Goal: Find specific page/section: Find specific page/section

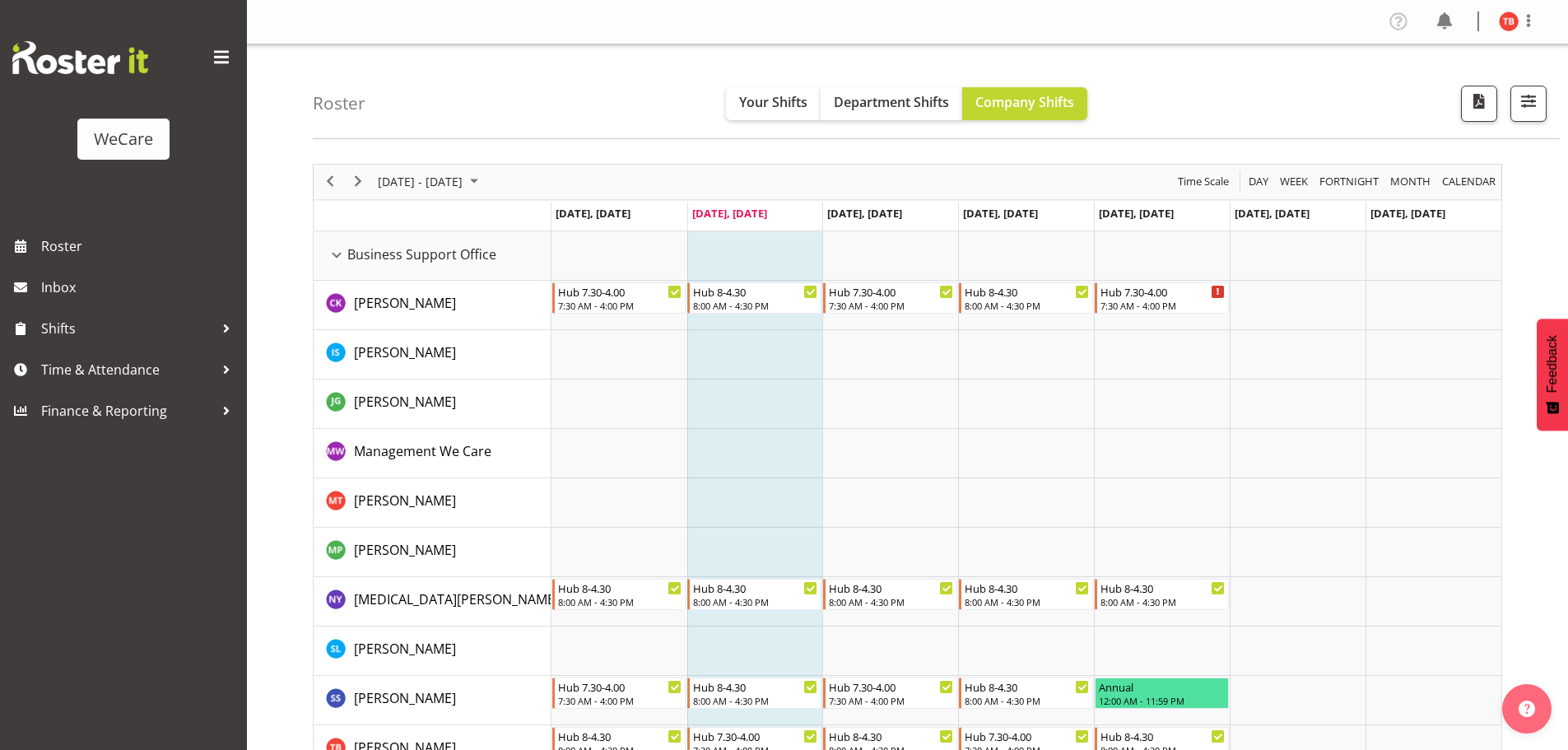
select select "location"
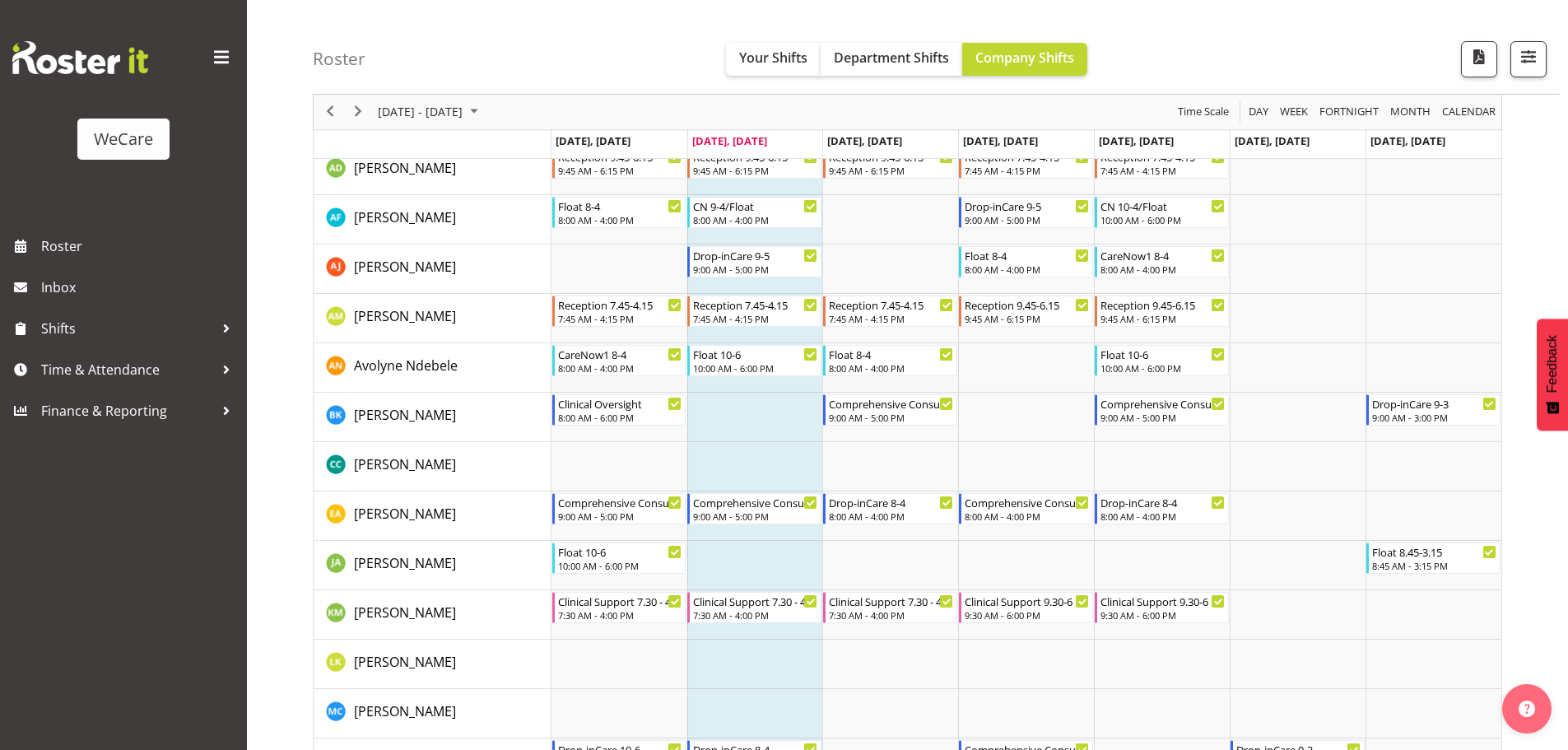
scroll to position [741, 0]
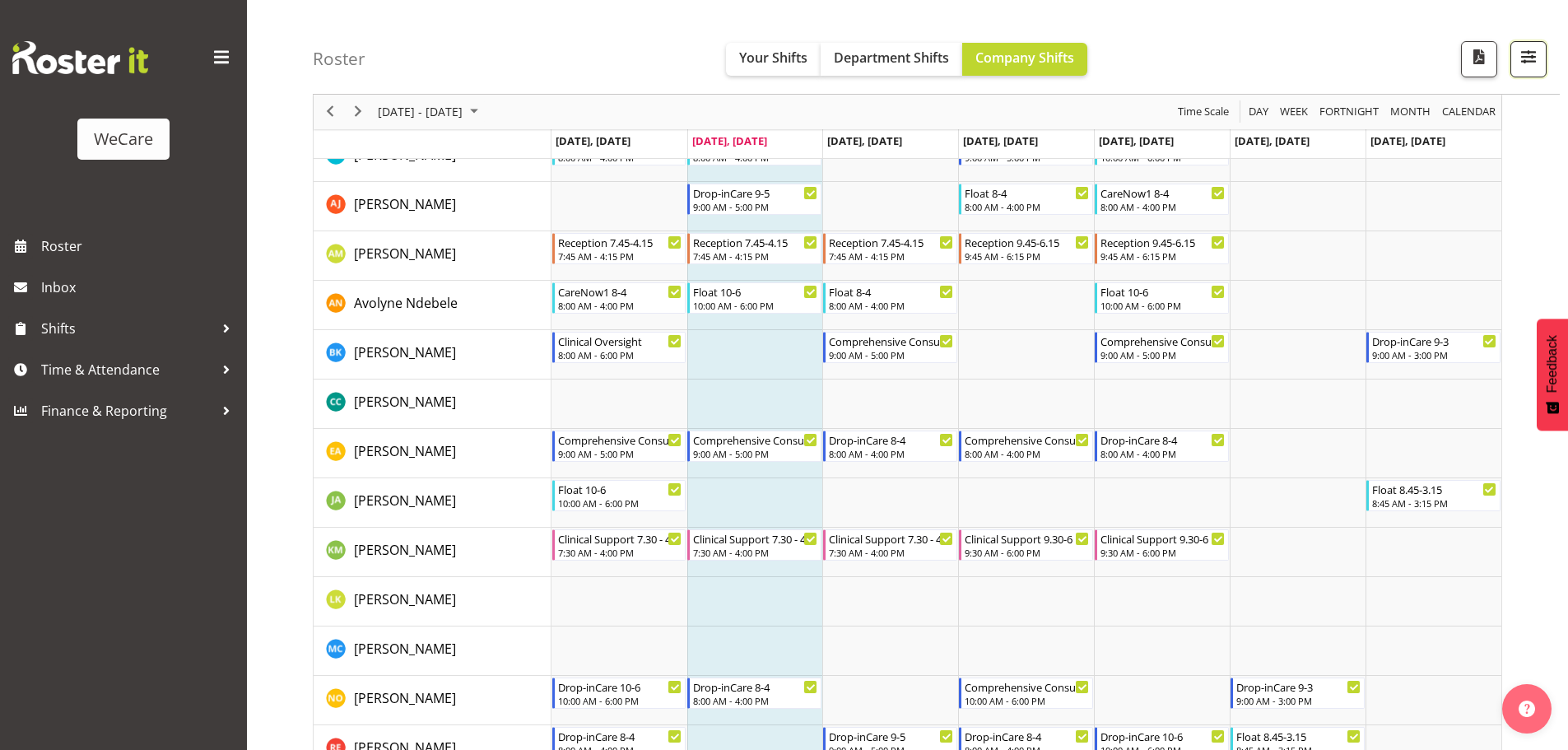
click at [1520, 63] on span "button" at bounding box center [1528, 57] width 22 height 22
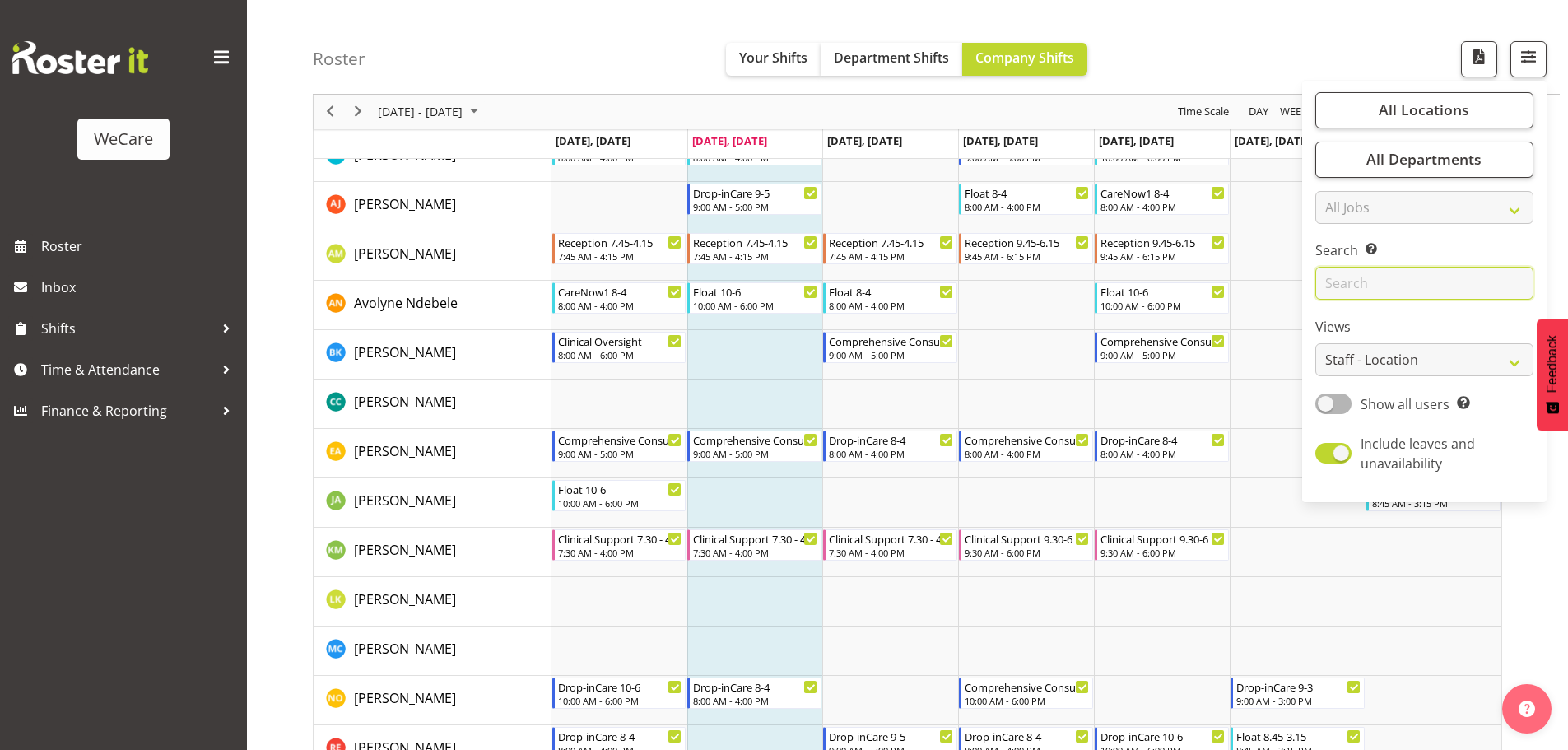
click at [1374, 284] on input "text" at bounding box center [1424, 283] width 218 height 33
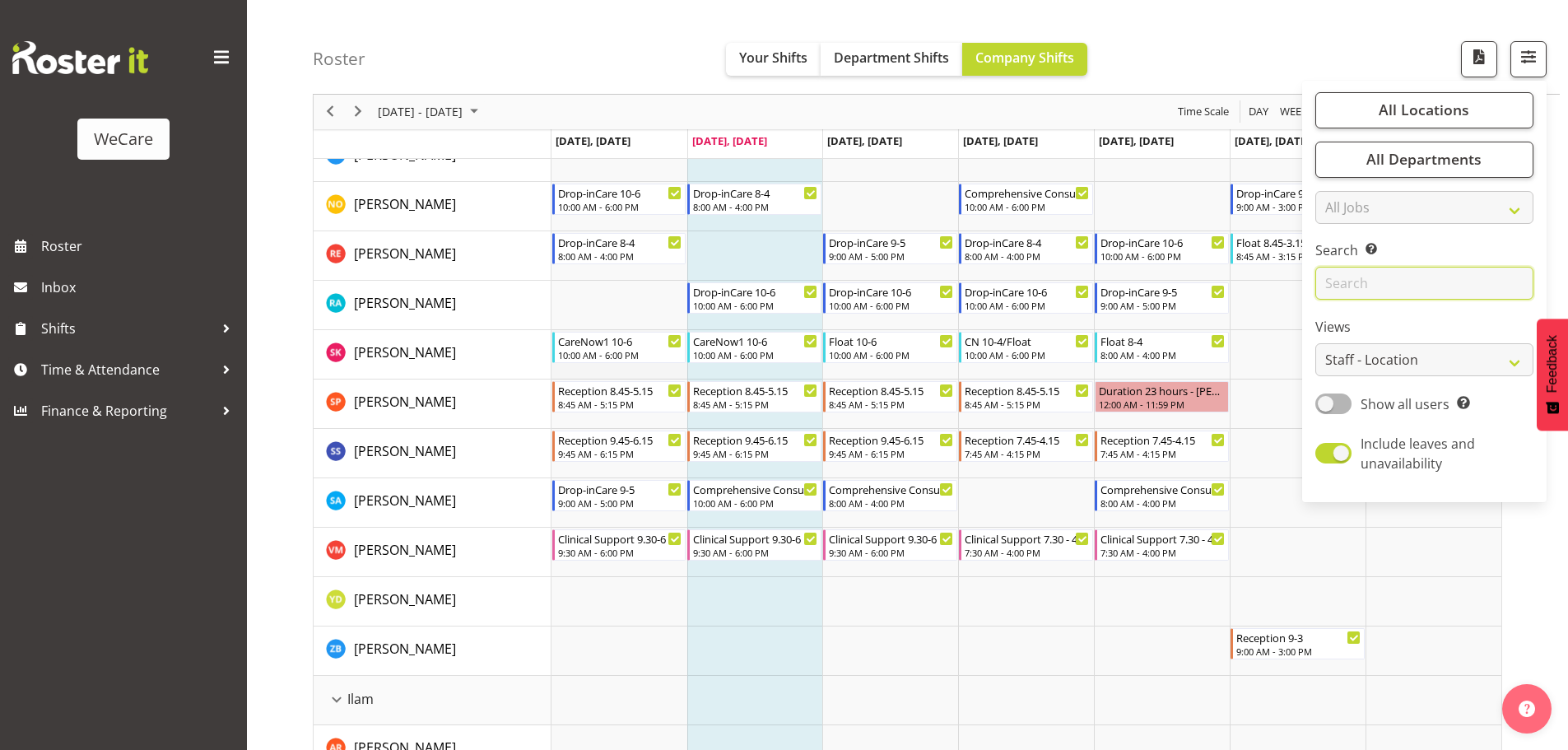
scroll to position [1317, 0]
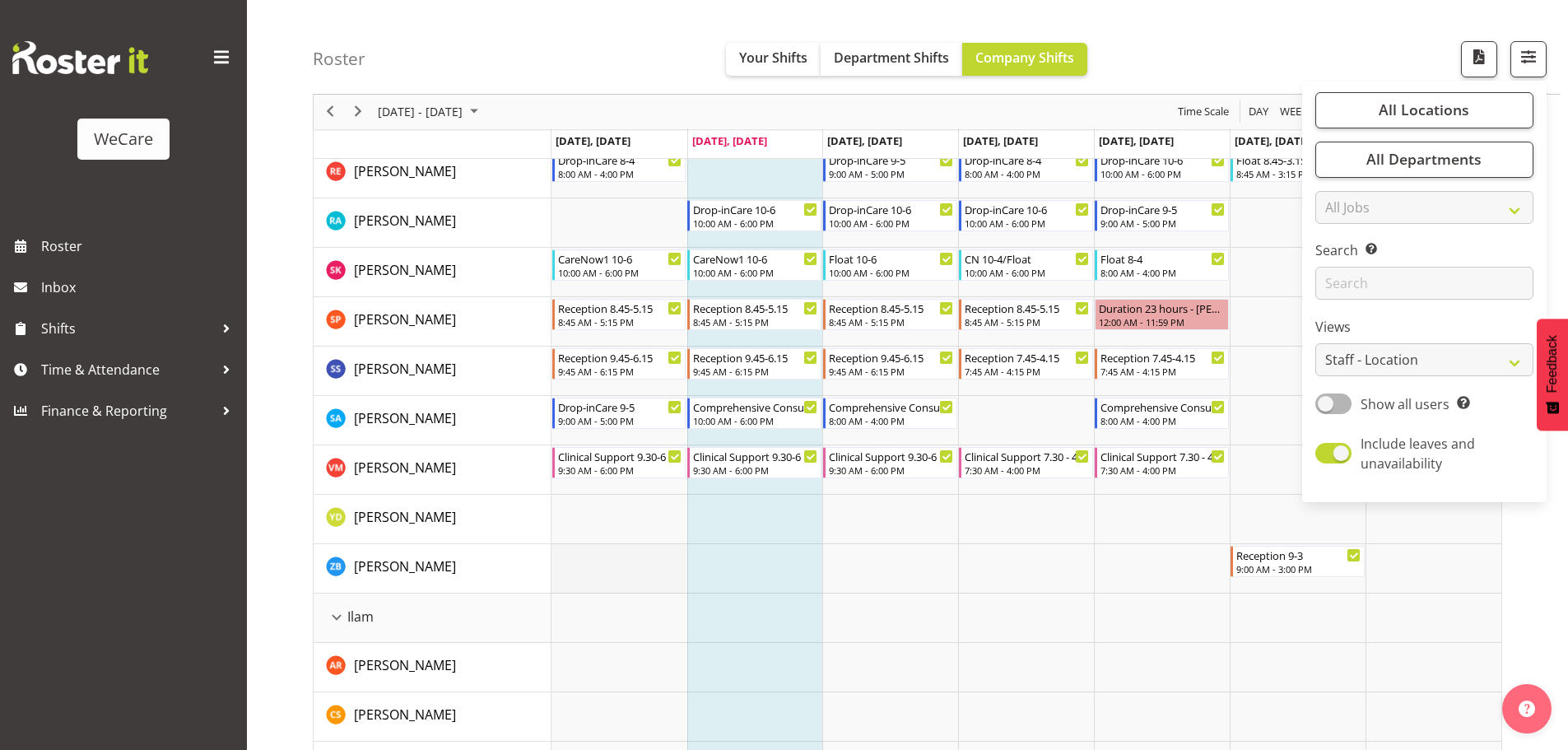
click at [661, 562] on td "Timeline Week of October 7, 2025" at bounding box center [619, 569] width 136 height 50
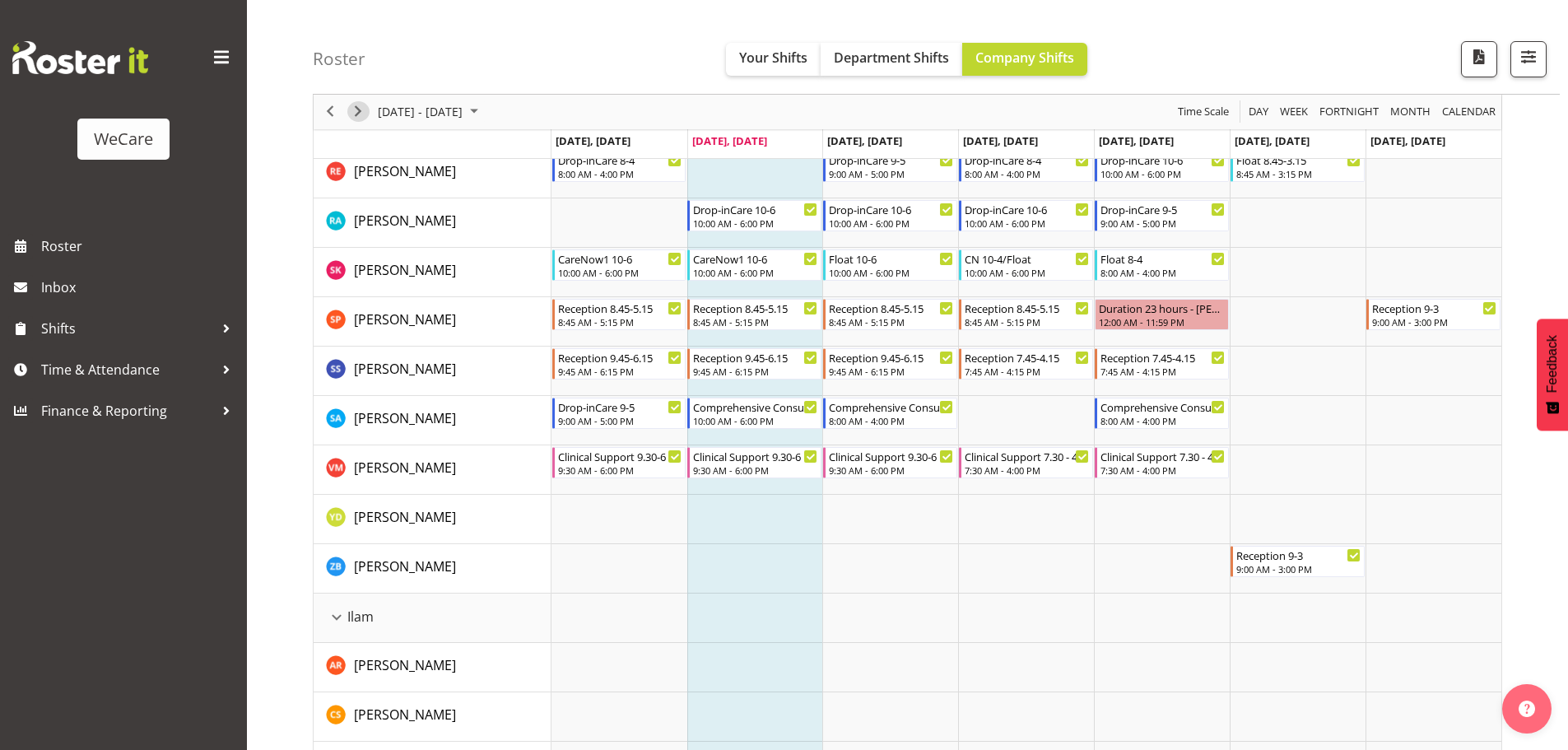
click at [365, 109] on span "Next" at bounding box center [358, 112] width 20 height 21
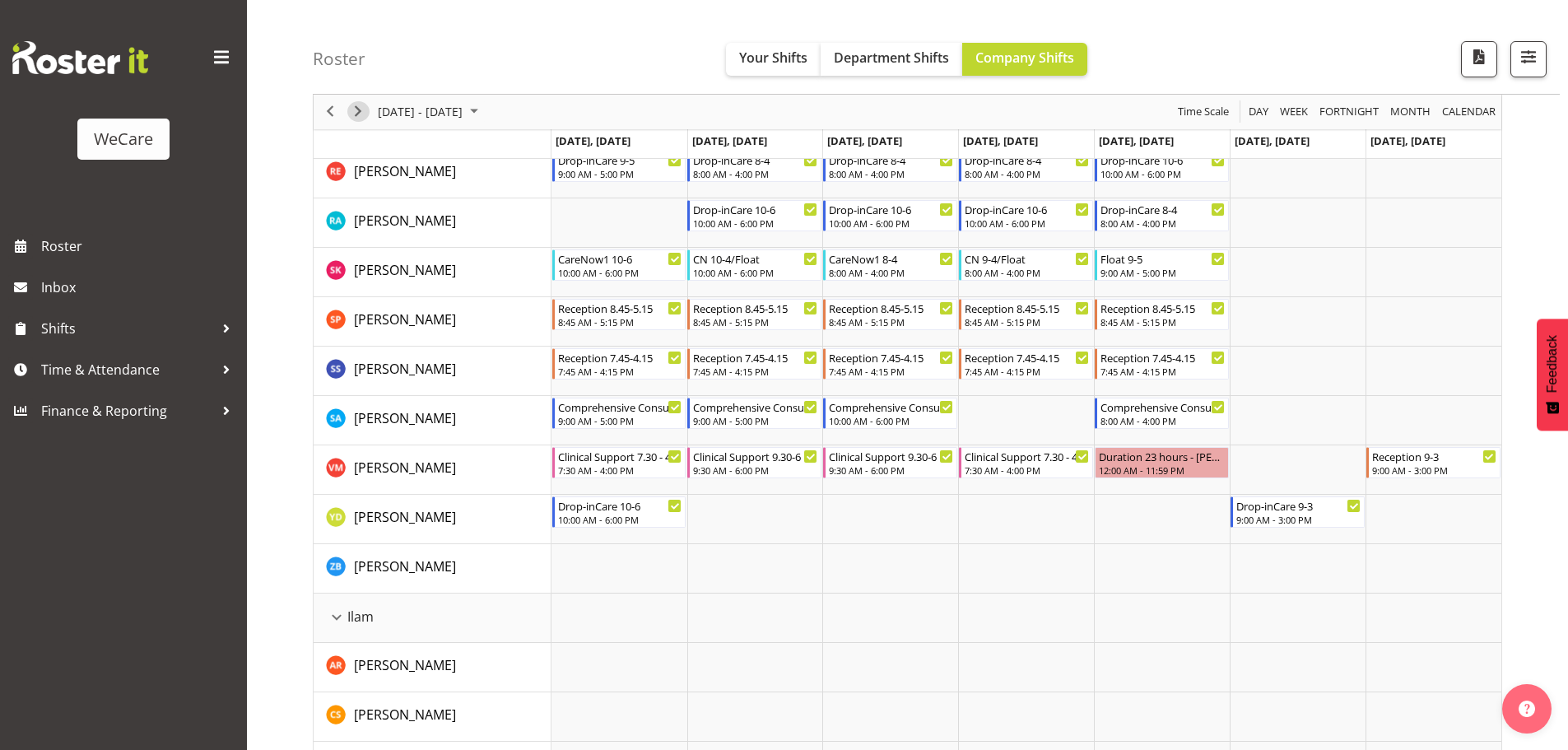
click at [357, 105] on span "Next" at bounding box center [358, 112] width 20 height 21
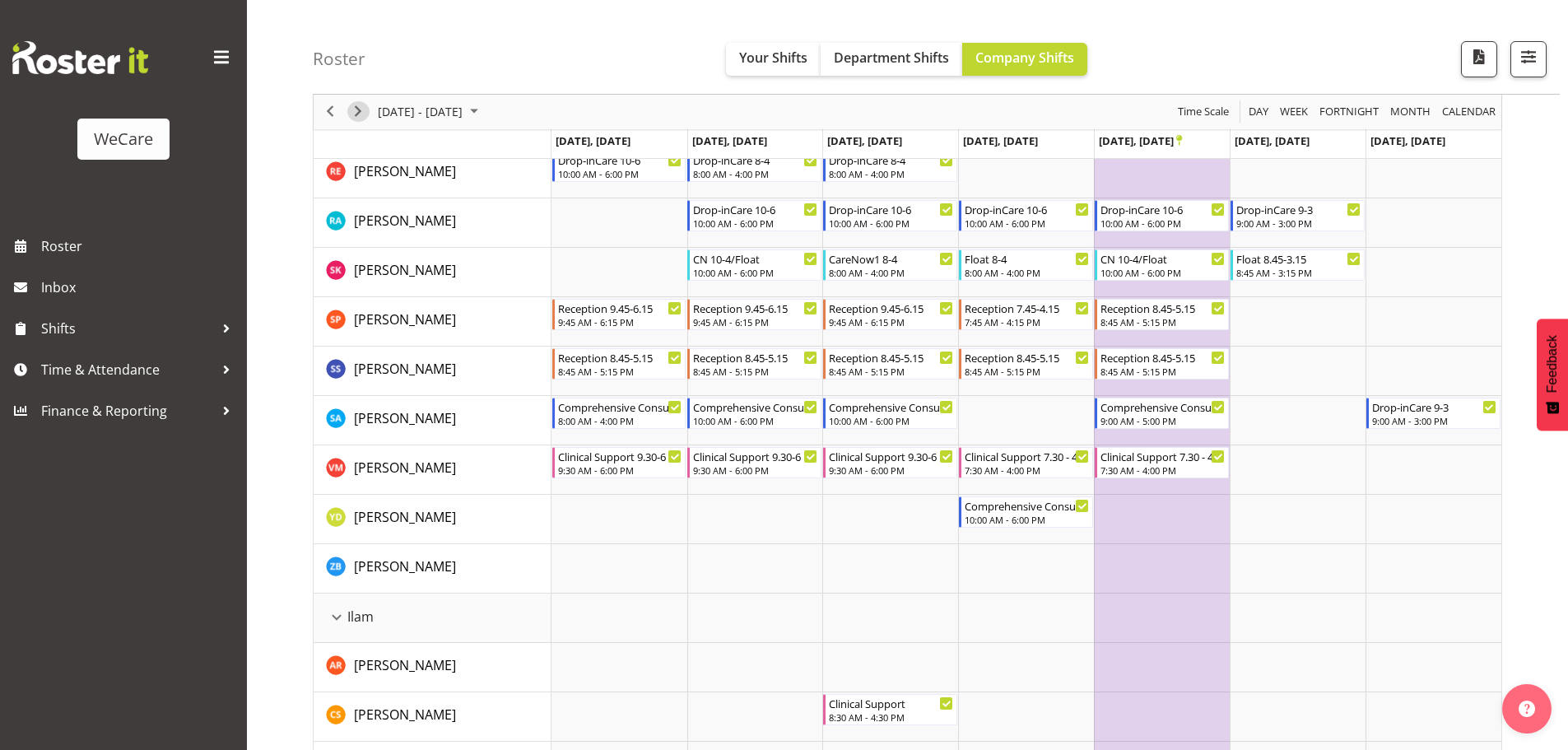
click at [0, 0] on div "Timeline Week of October 21, 2025" at bounding box center [0, 0] width 0 height 0
click at [353, 105] on span "Next" at bounding box center [358, 112] width 20 height 21
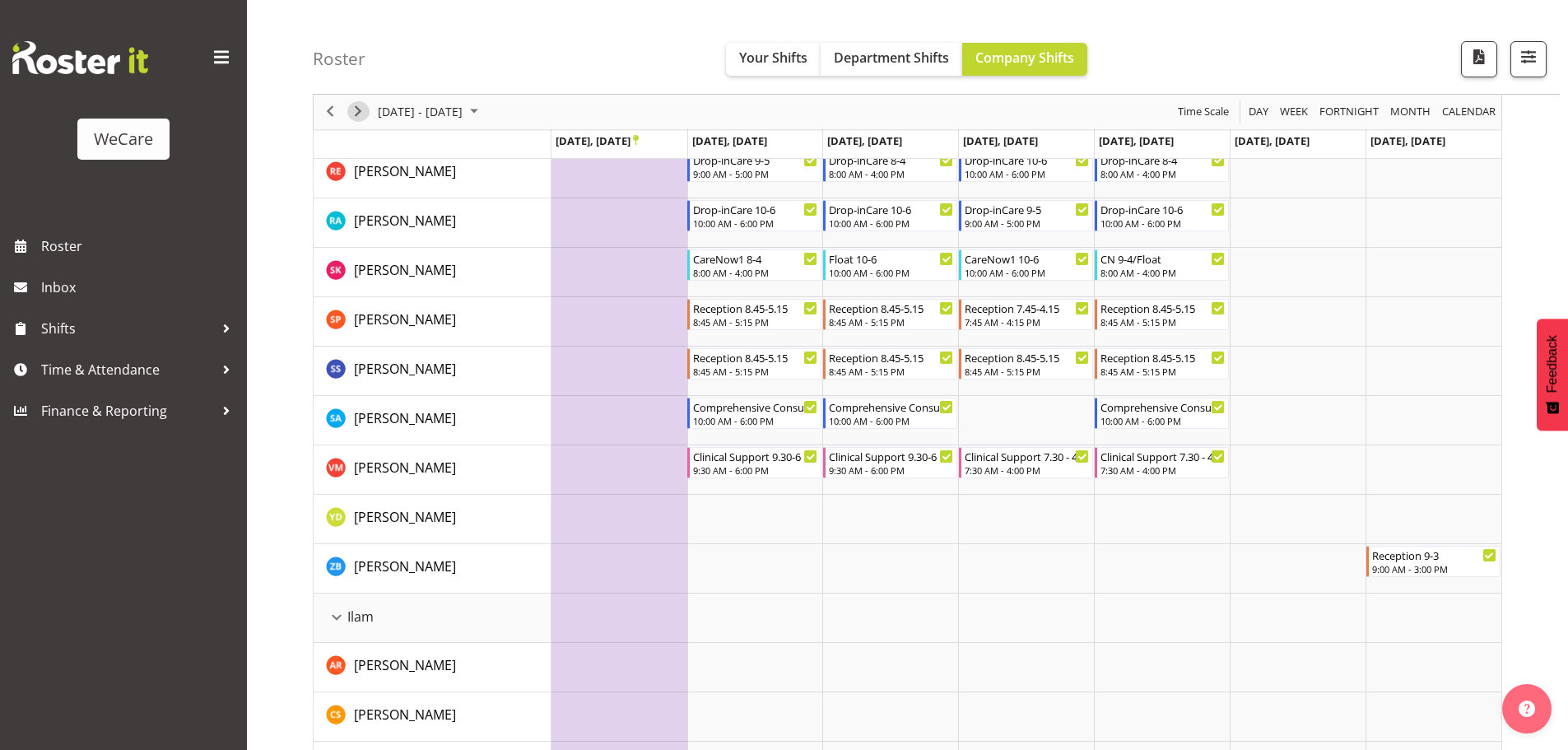
click at [363, 109] on span "Next" at bounding box center [358, 112] width 20 height 21
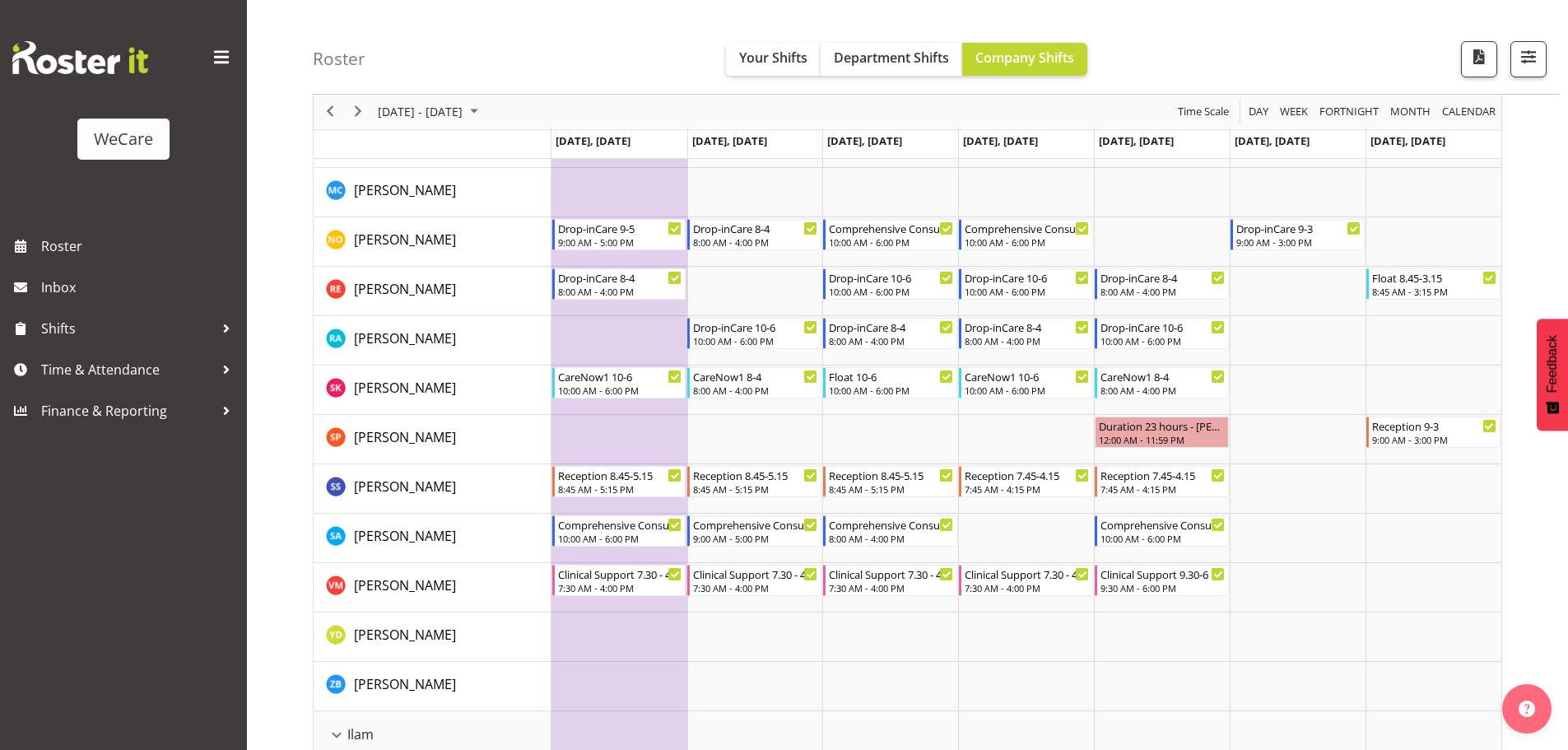
scroll to position [1184, 0]
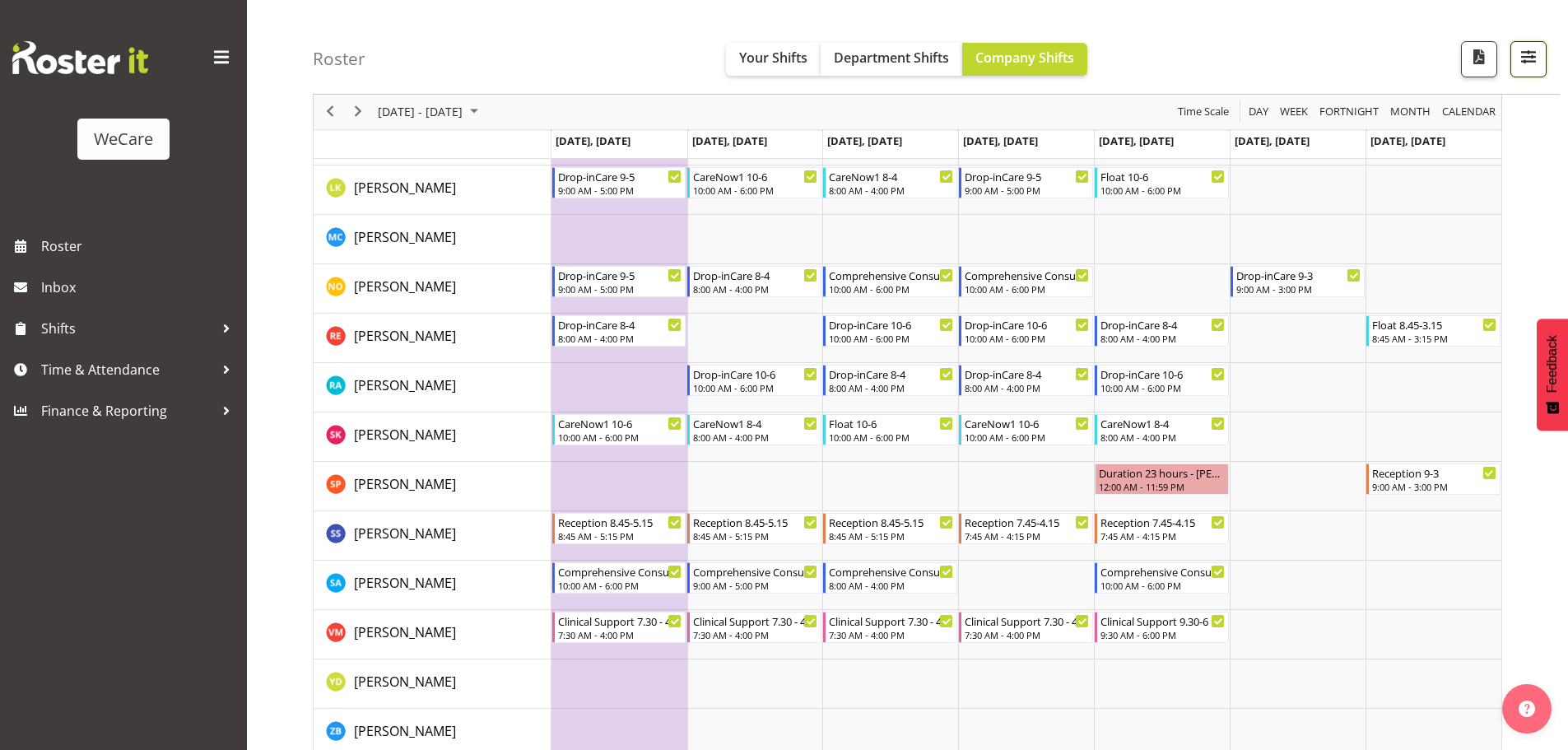
click at [1539, 62] on button "button" at bounding box center [1527, 59] width 37 height 37
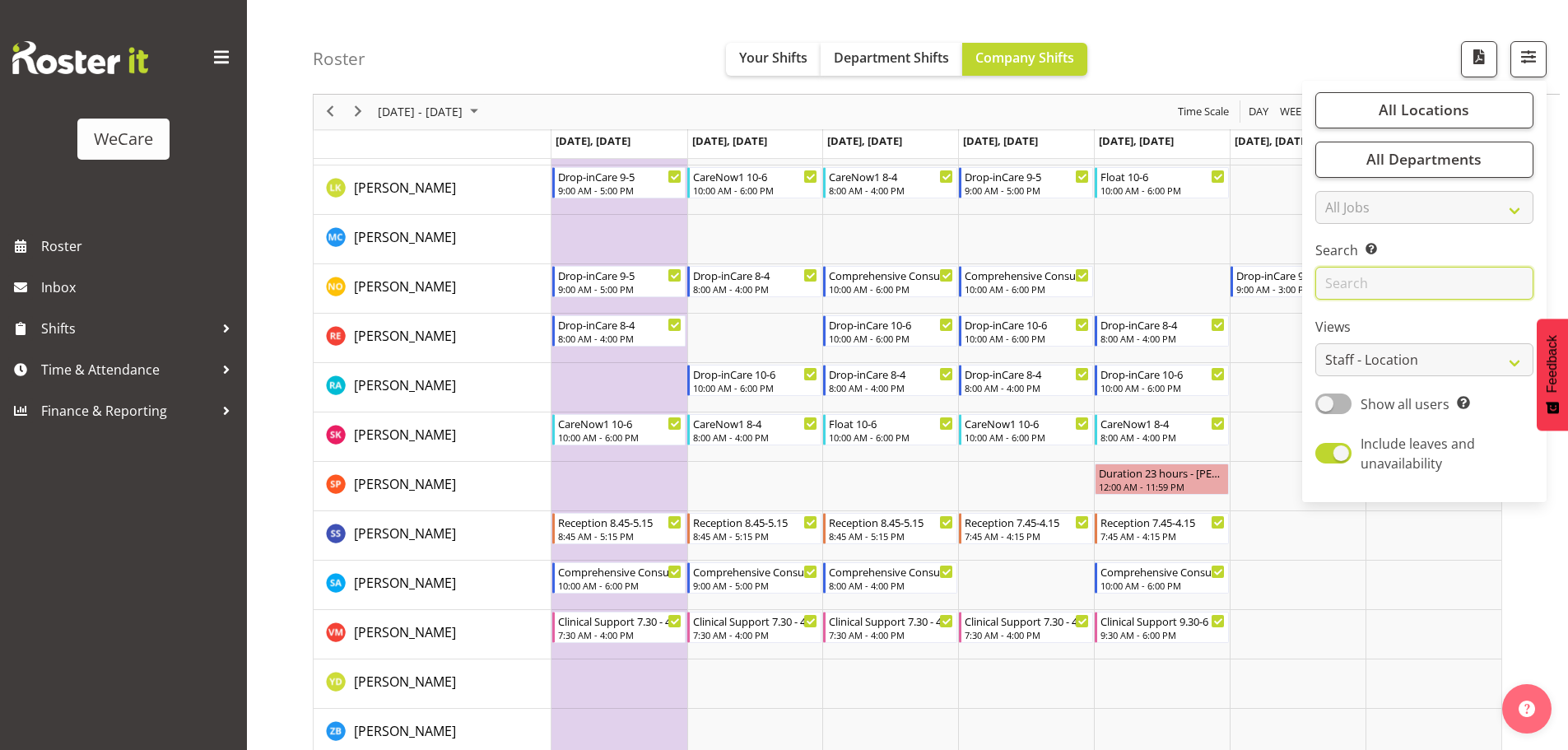
click at [1432, 288] on input "text" at bounding box center [1424, 283] width 218 height 33
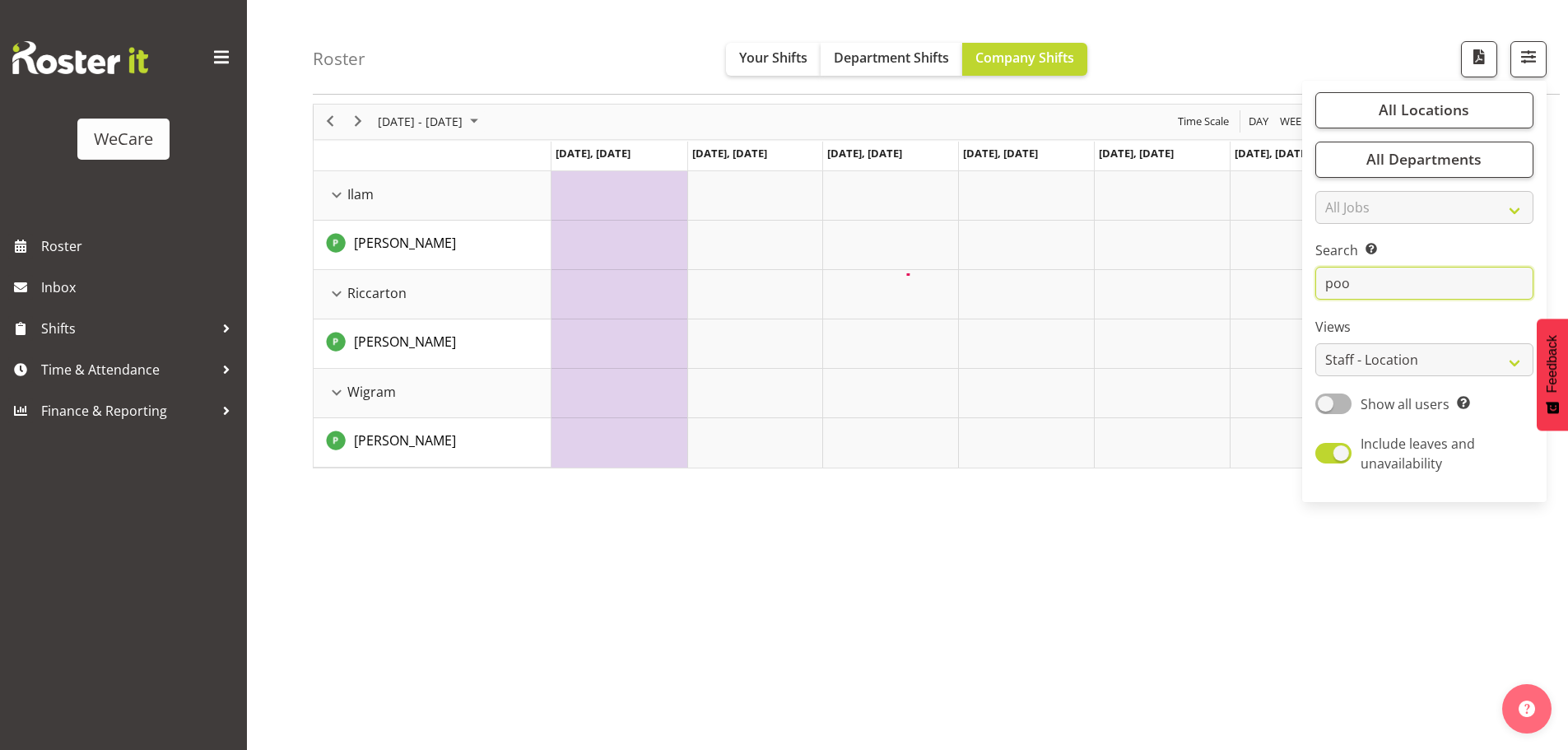
scroll to position [60, 0]
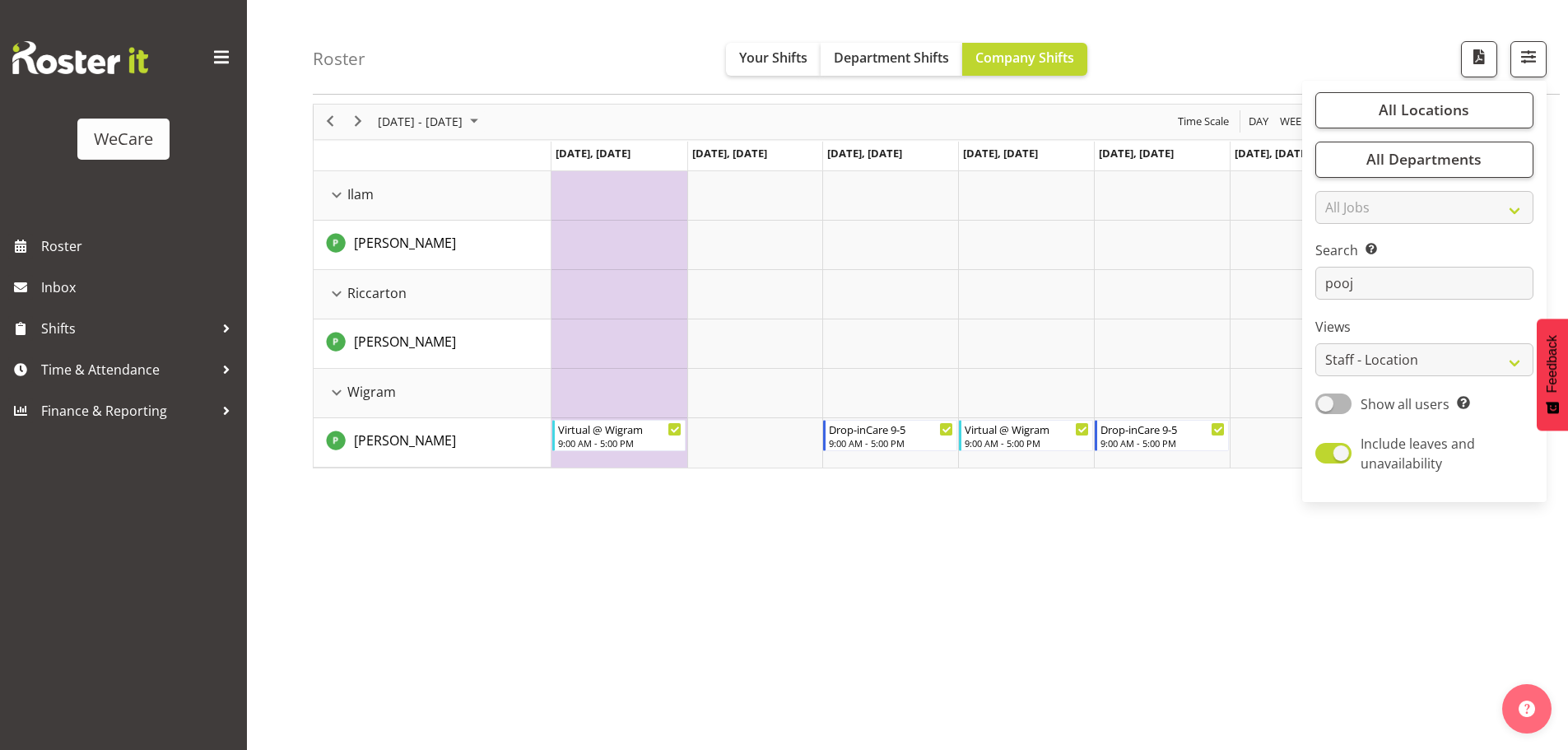
click at [825, 545] on div "[DATE] - [DATE] [DATE] Day Week Fortnight Month calendar Month Agenda Time Scal…" at bounding box center [940, 420] width 1255 height 659
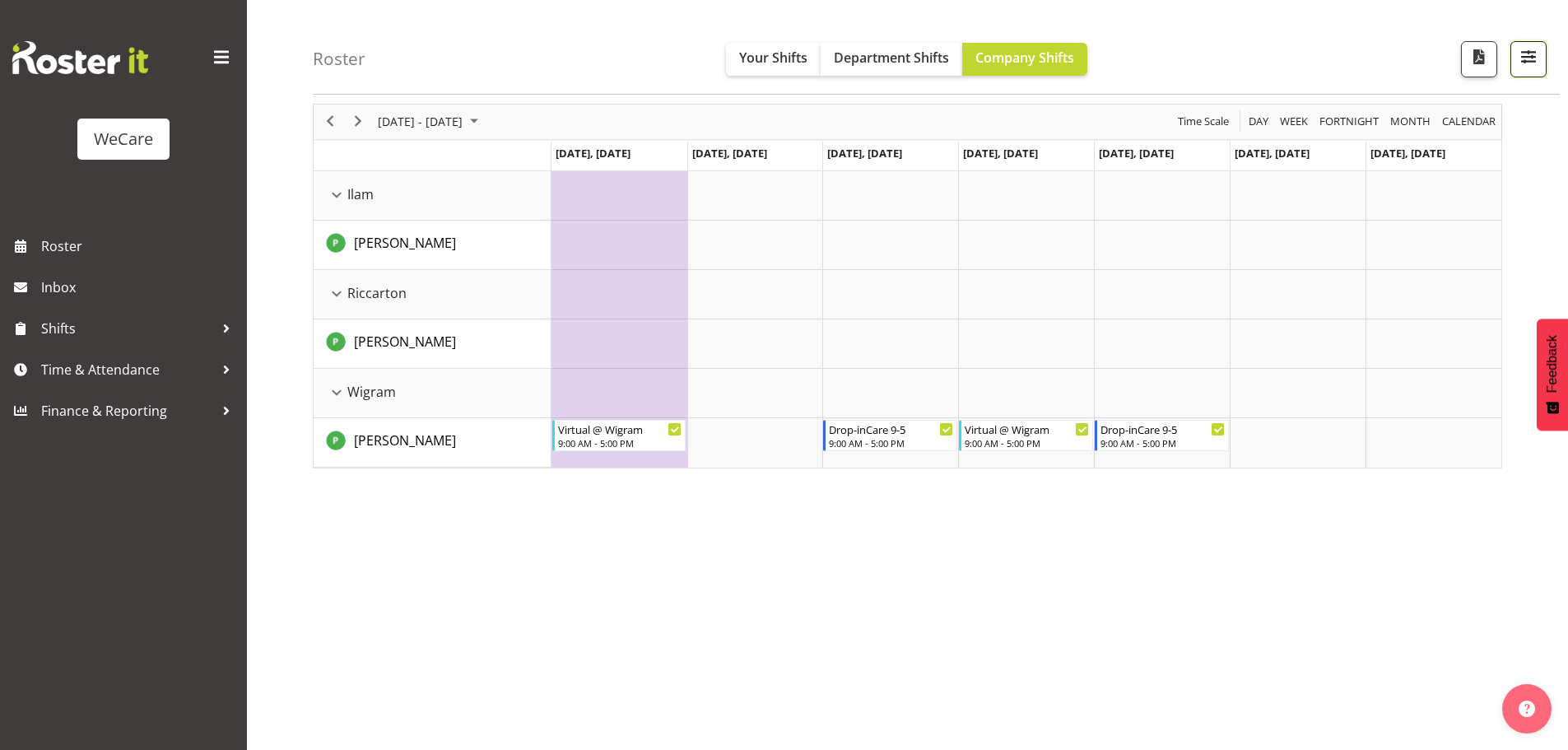
click at [1524, 57] on span "button" at bounding box center [1528, 57] width 22 height 22
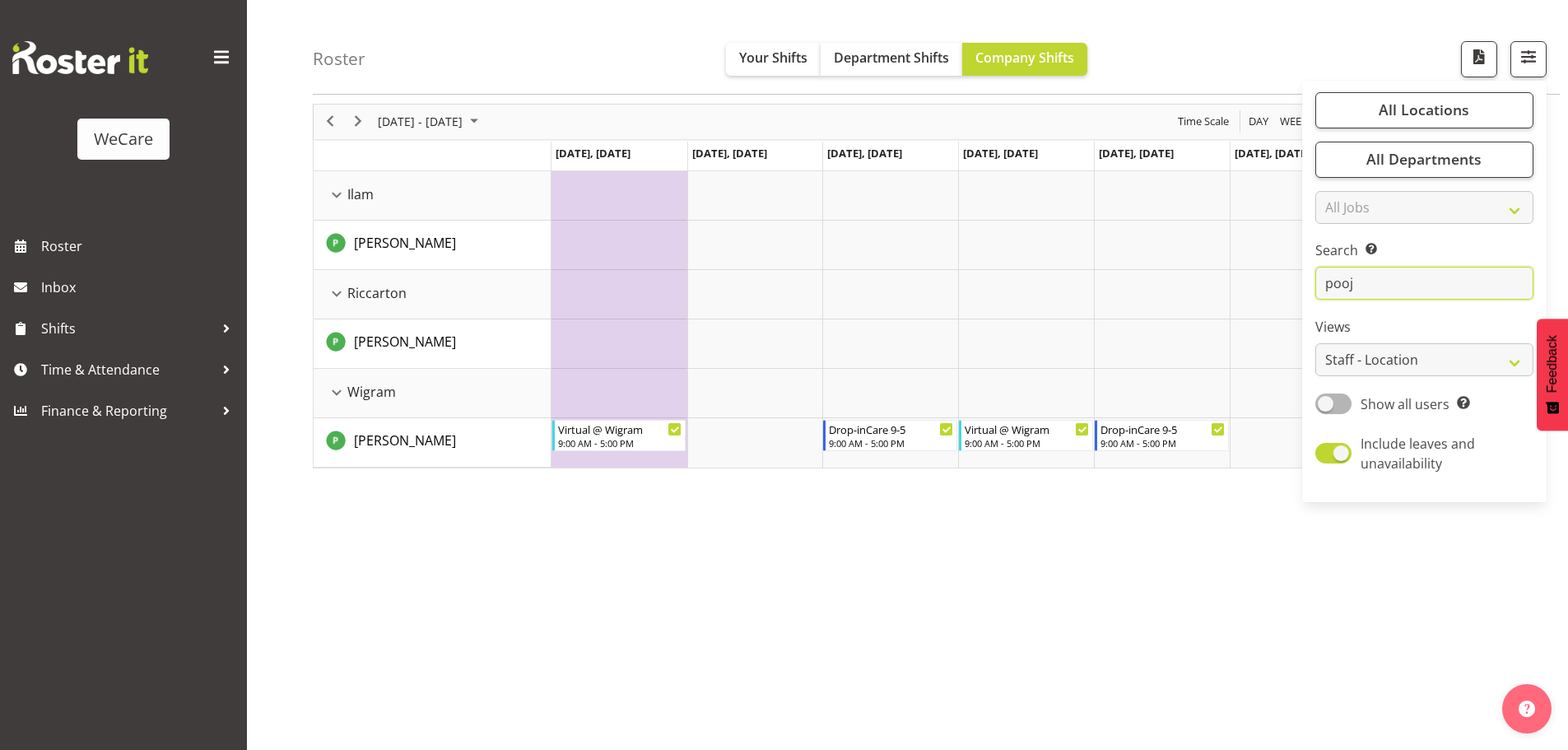
click at [1396, 279] on input "pooj" at bounding box center [1424, 283] width 218 height 33
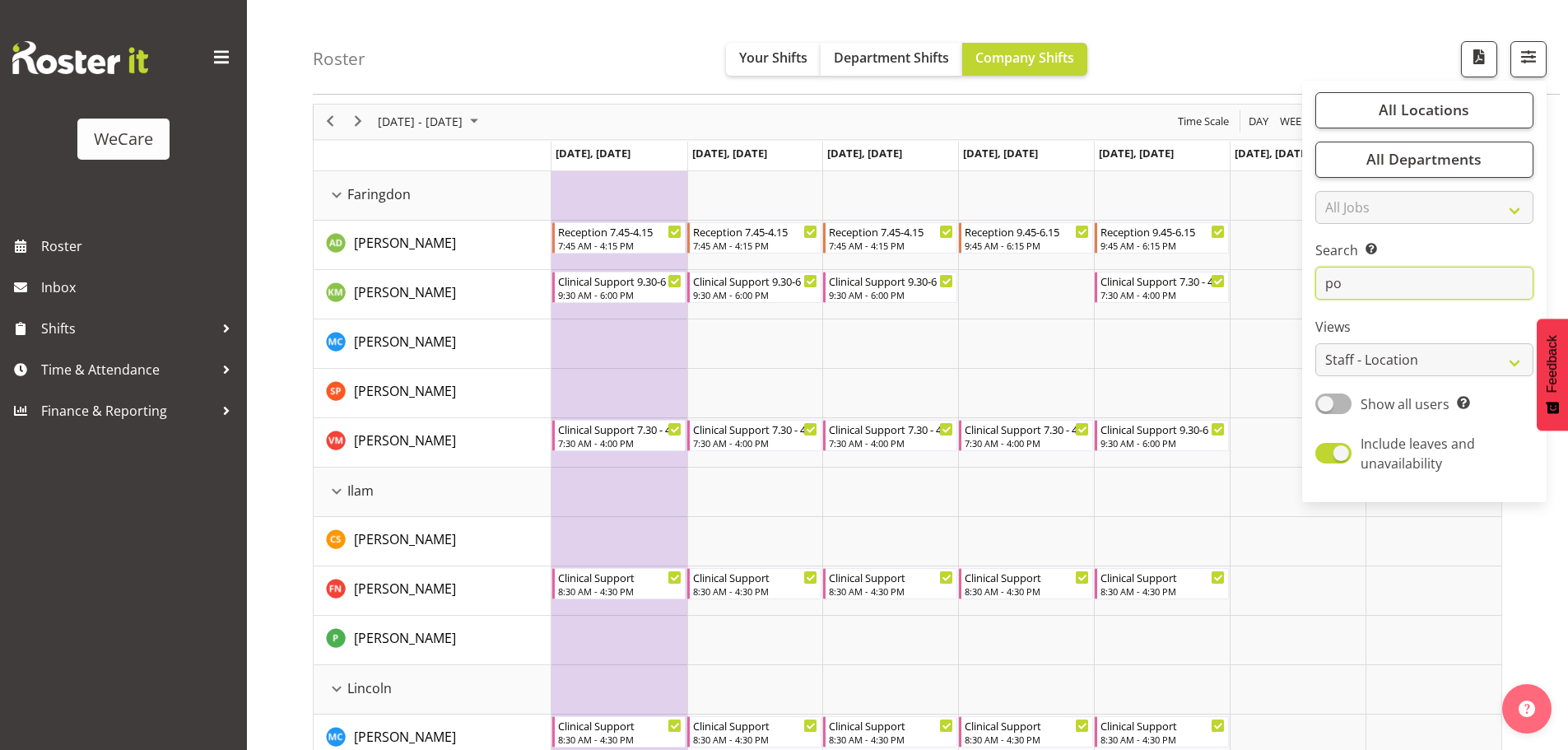
type input "p"
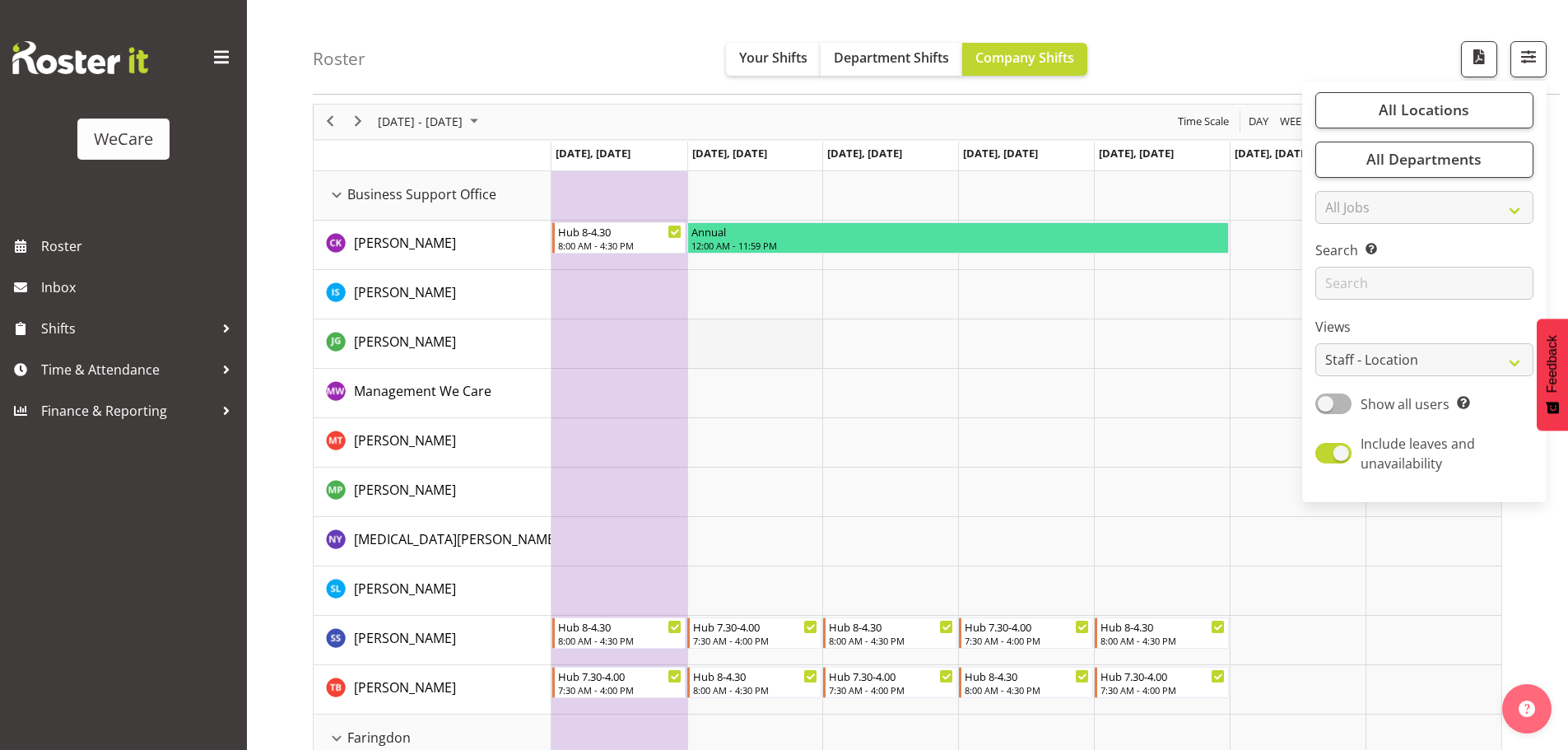
click at [762, 367] on td "Timeline Week of November 4, 2025" at bounding box center [755, 344] width 136 height 50
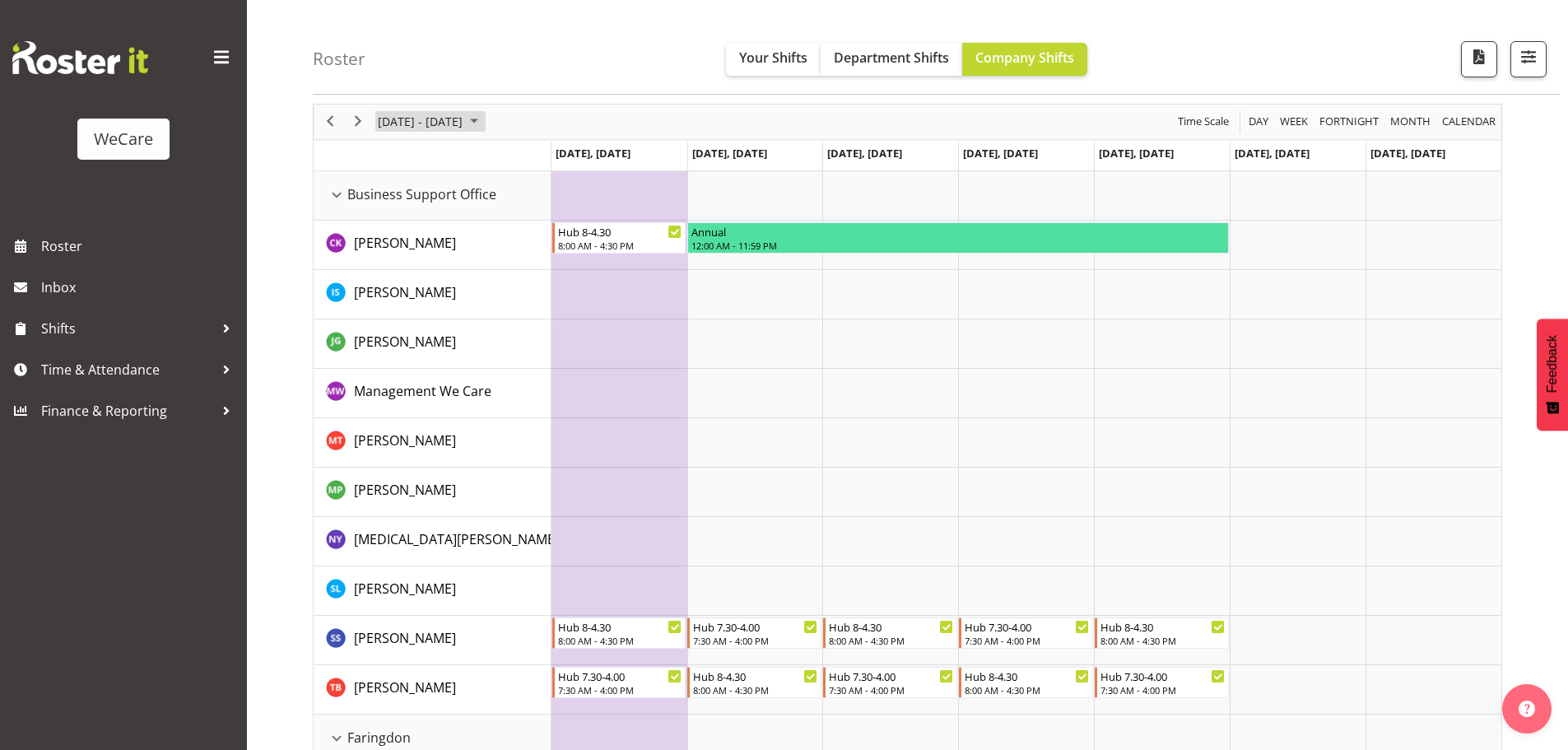
click at [455, 113] on span "[DATE] - [DATE]" at bounding box center [420, 121] width 88 height 21
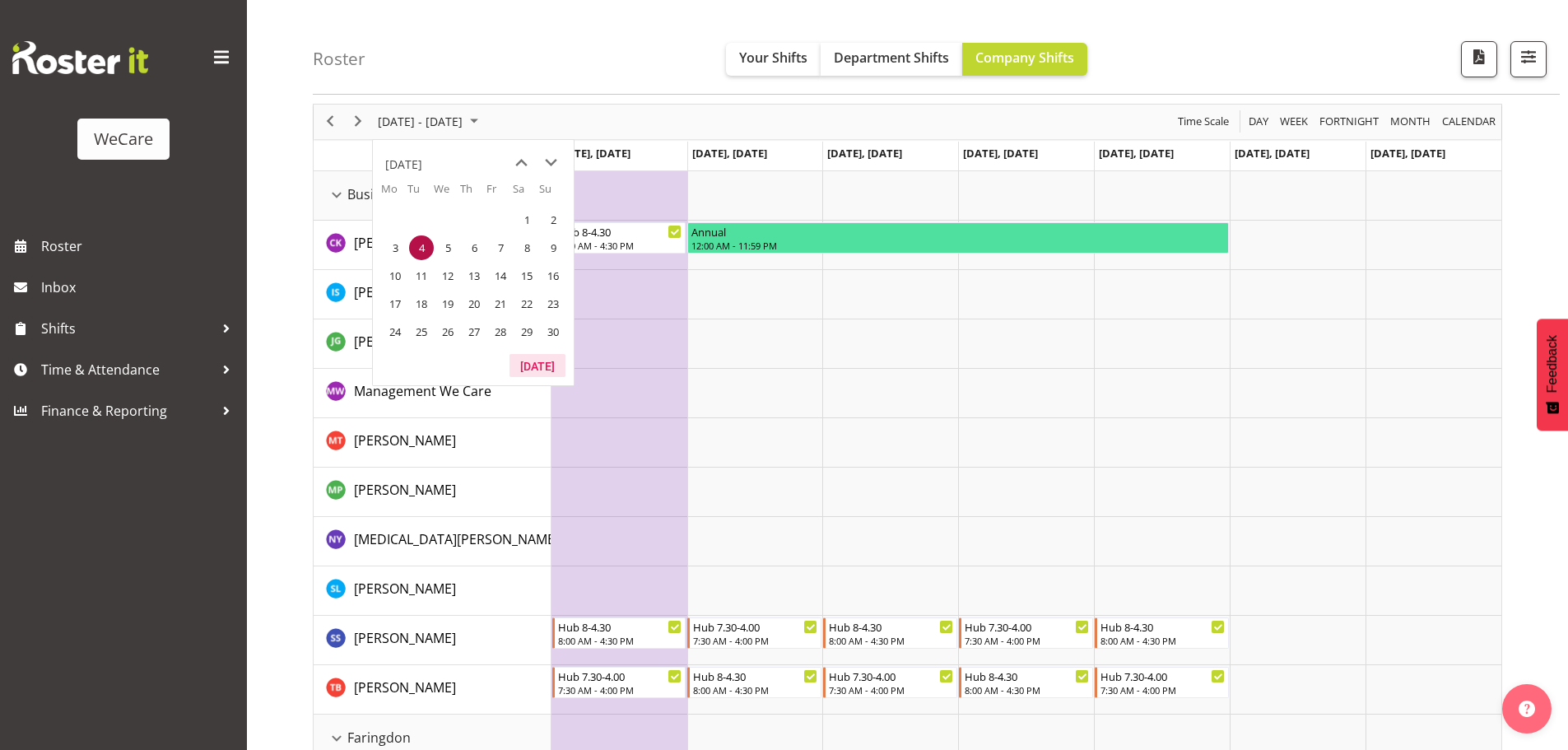
click at [549, 366] on button "[DATE]" at bounding box center [537, 365] width 55 height 23
